Goal: Task Accomplishment & Management: Manage account settings

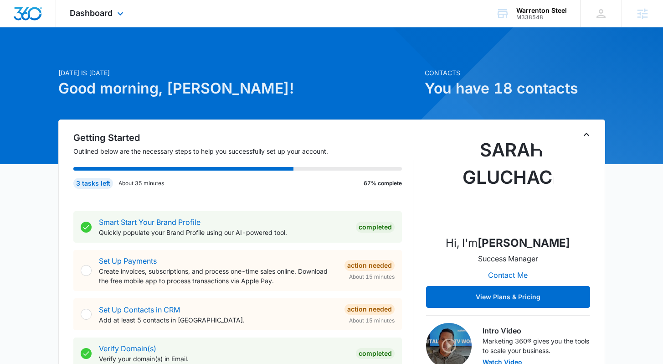
click at [110, 21] on div "Dashboard Apps Reputation Forms CRM Email Social Payments POS Content Ads Intel…" at bounding box center [97, 13] width 83 height 27
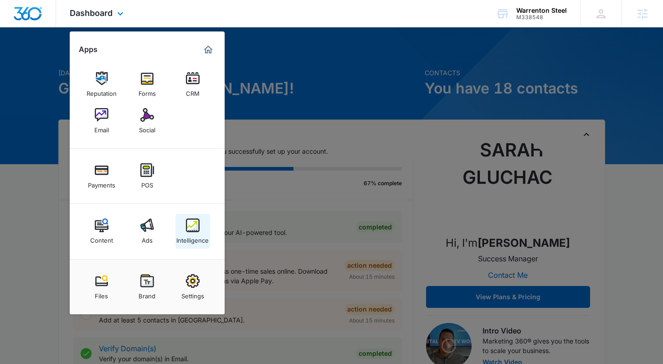
click at [183, 235] on div "Intelligence" at bounding box center [192, 238] width 32 height 12
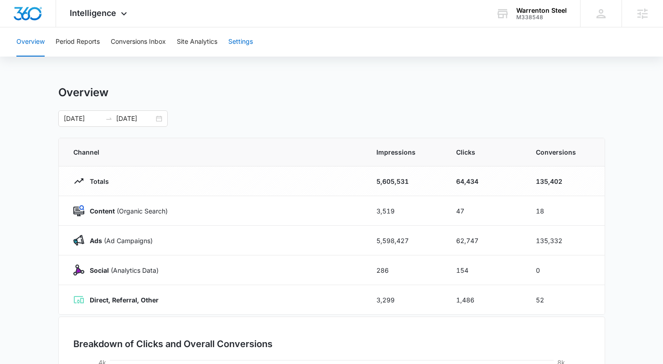
click at [236, 31] on button "Settings" at bounding box center [240, 41] width 25 height 29
